Goal: Information Seeking & Learning: Find specific fact

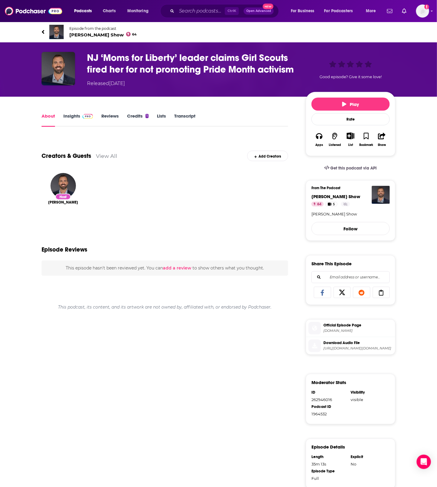
click at [105, 198] on div "Host [PERSON_NAME]" at bounding box center [165, 199] width 246 height 63
click at [74, 114] on link "Insights" at bounding box center [78, 120] width 30 height 14
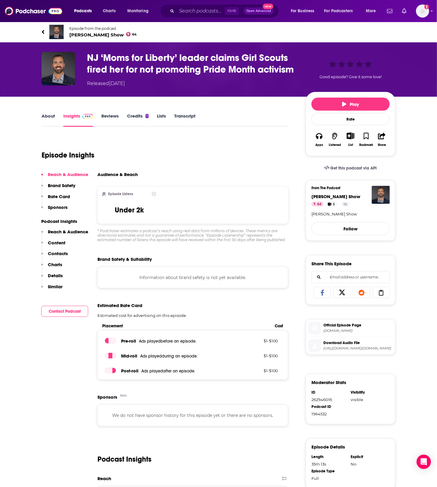
drag, startPoint x: 188, startPoint y: 115, endPoint x: 195, endPoint y: 133, distance: 19.8
click at [188, 115] on link "Transcript" at bounding box center [184, 120] width 21 height 14
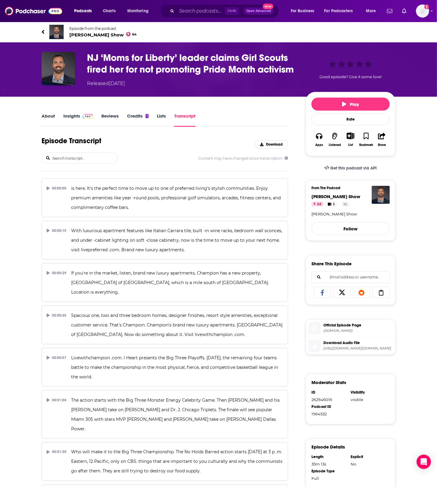
click at [86, 159] on input "search" at bounding box center [85, 158] width 66 height 11
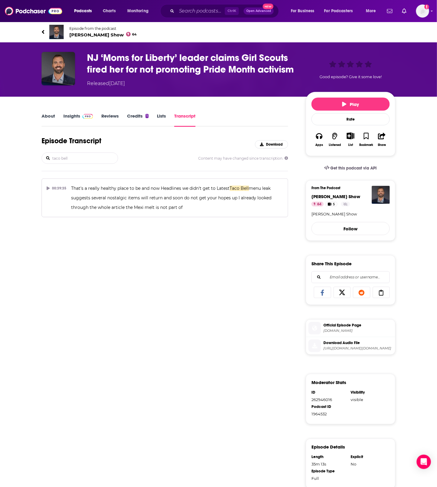
type input "taco bell"
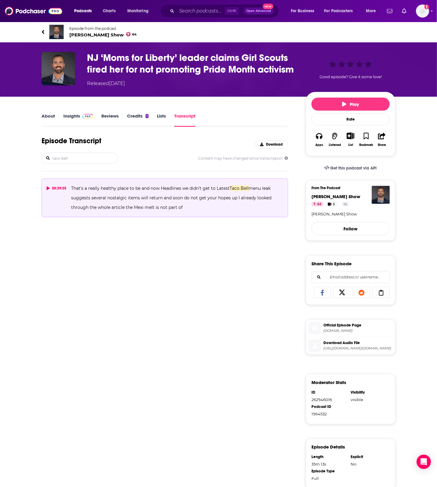
click at [175, 209] on span "menu leak suggests several nostalgic items will return and soon do not get your…" at bounding box center [171, 198] width 201 height 24
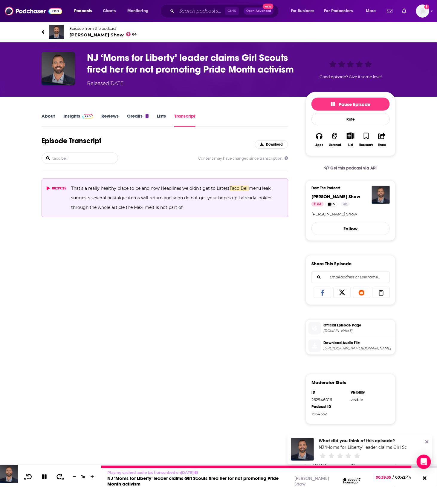
click at [45, 479] on icon at bounding box center [44, 477] width 5 height 5
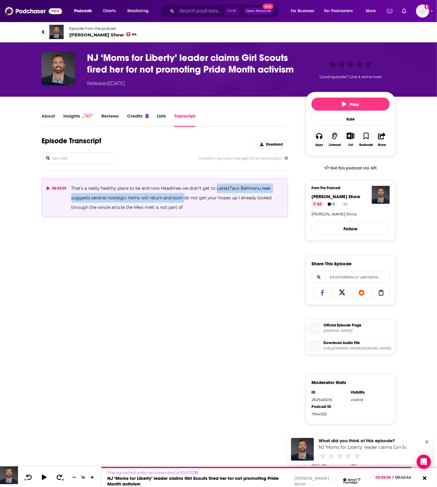
drag, startPoint x: 215, startPoint y: 187, endPoint x: 181, endPoint y: 196, distance: 35.9
click at [181, 196] on span "That's a really healthy place to be and now Headlines we didn't get to Latest T…" at bounding box center [171, 198] width 201 height 24
copy span "Latest Taco Bell menu leak suggests several nostalgic items will return and soon"
drag, startPoint x: 212, startPoint y: 321, endPoint x: 442, endPoint y: 312, distance: 230.2
click at [212, 321] on div "Episode Transcript Download taco bell Content may have changed since transcript…" at bounding box center [165, 341] width 246 height 411
